Goal: Task Accomplishment & Management: Use online tool/utility

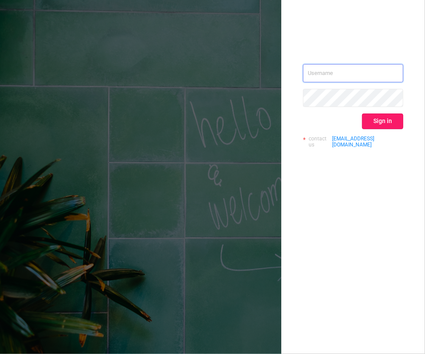
type input "[EMAIL_ADDRESS][DOMAIN_NAME]"
click at [387, 121] on button "Sign in" at bounding box center [382, 122] width 41 height 16
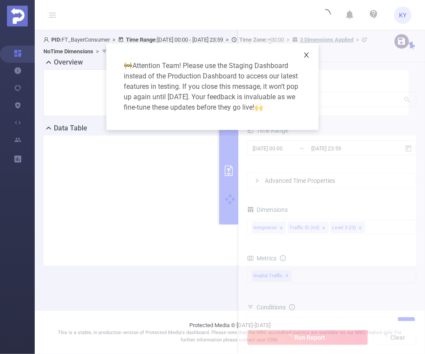
click at [311, 60] on span "Close" at bounding box center [306, 55] width 24 height 24
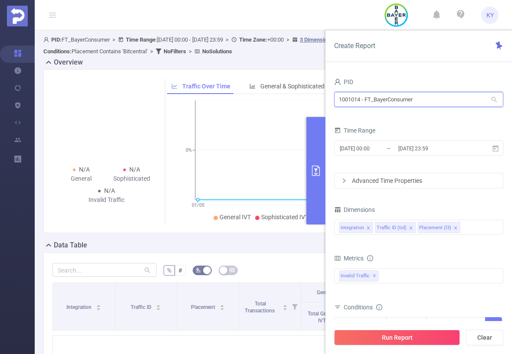
click at [413, 95] on input "1001014 - FT_BayerConsumer" at bounding box center [418, 99] width 169 height 15
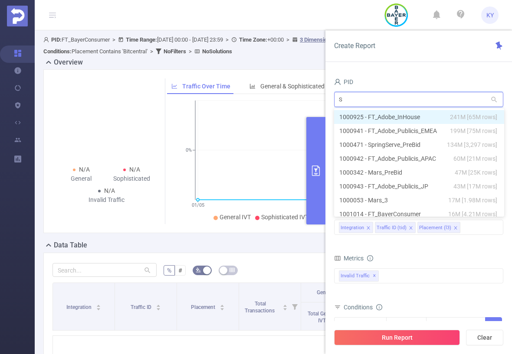
type input "SP"
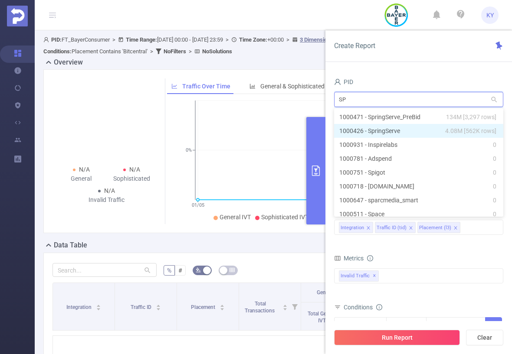
click at [407, 128] on li "1000426 - SpringServe 4.08M [562K rows]" at bounding box center [418, 131] width 169 height 14
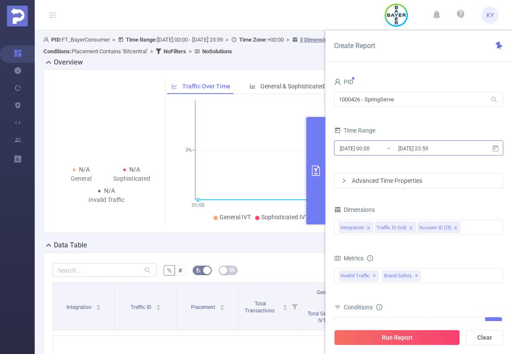
click at [410, 146] on input "[DATE] 23:59" at bounding box center [432, 149] width 70 height 12
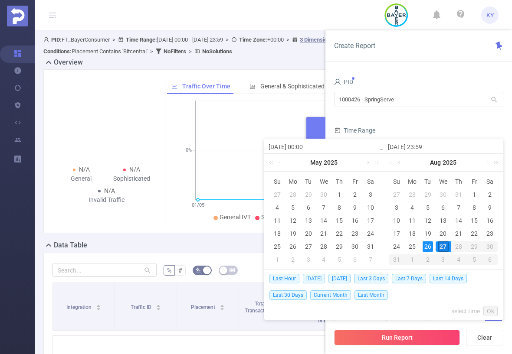
click at [316, 279] on span "[DATE]" at bounding box center [314, 279] width 22 height 10
type input "[DATE] 00:00"
type input "[DATE] 23:59"
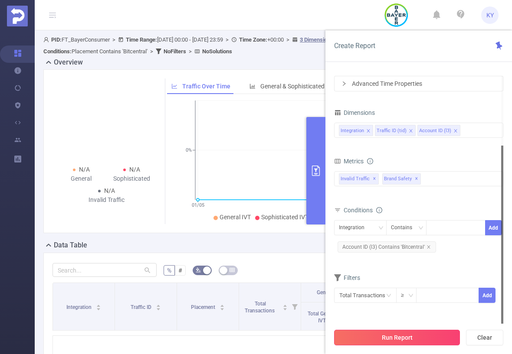
click at [424, 337] on button "Run Report" at bounding box center [397, 338] width 126 height 16
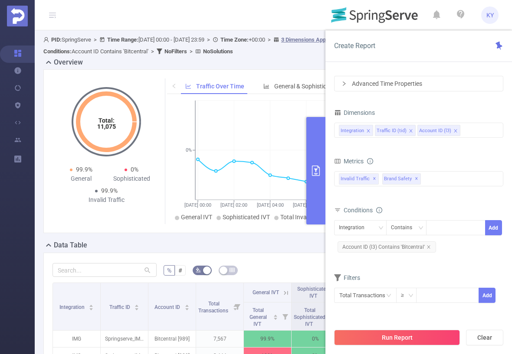
click at [312, 173] on icon "primary" at bounding box center [316, 171] width 8 height 10
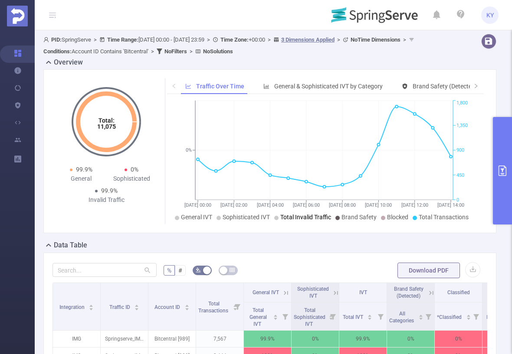
click at [295, 222] on li "Total Invalid Traffic" at bounding box center [302, 217] width 57 height 9
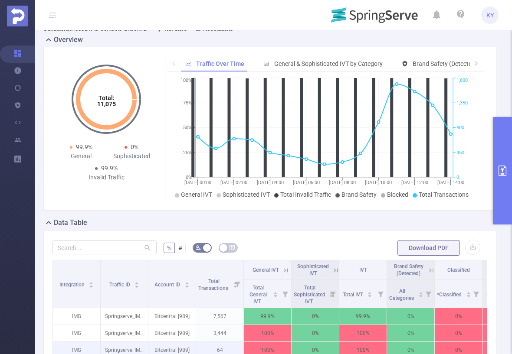
scroll to position [137, 0]
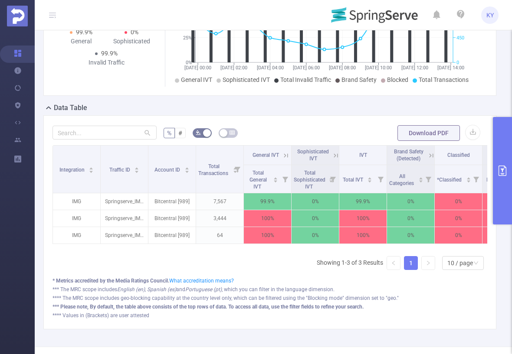
click at [285, 154] on icon at bounding box center [286, 156] width 8 height 8
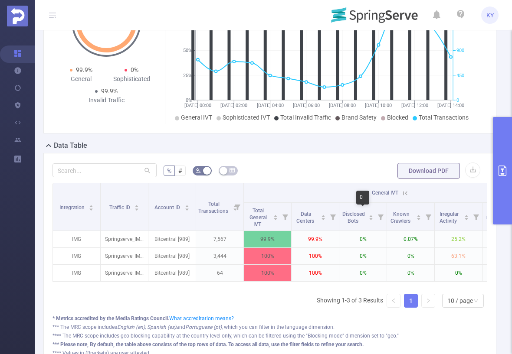
scroll to position [82, 0]
